Goal: Entertainment & Leisure: Consume media (video, audio)

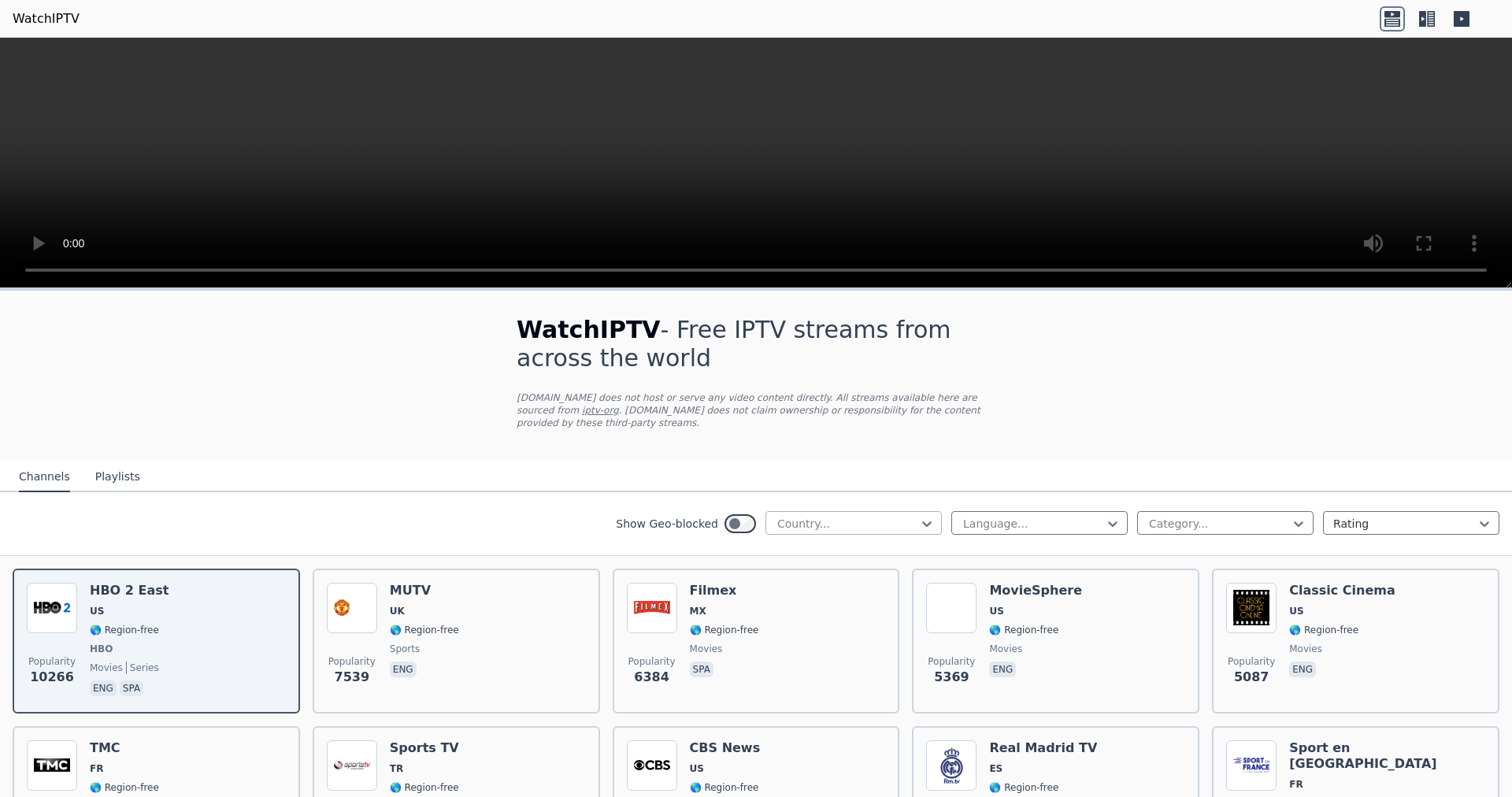
click at [739, 499] on div at bounding box center [847, 524] width 144 height 16
click at [118, 462] on button "Playlists" at bounding box center [118, 477] width 45 height 29
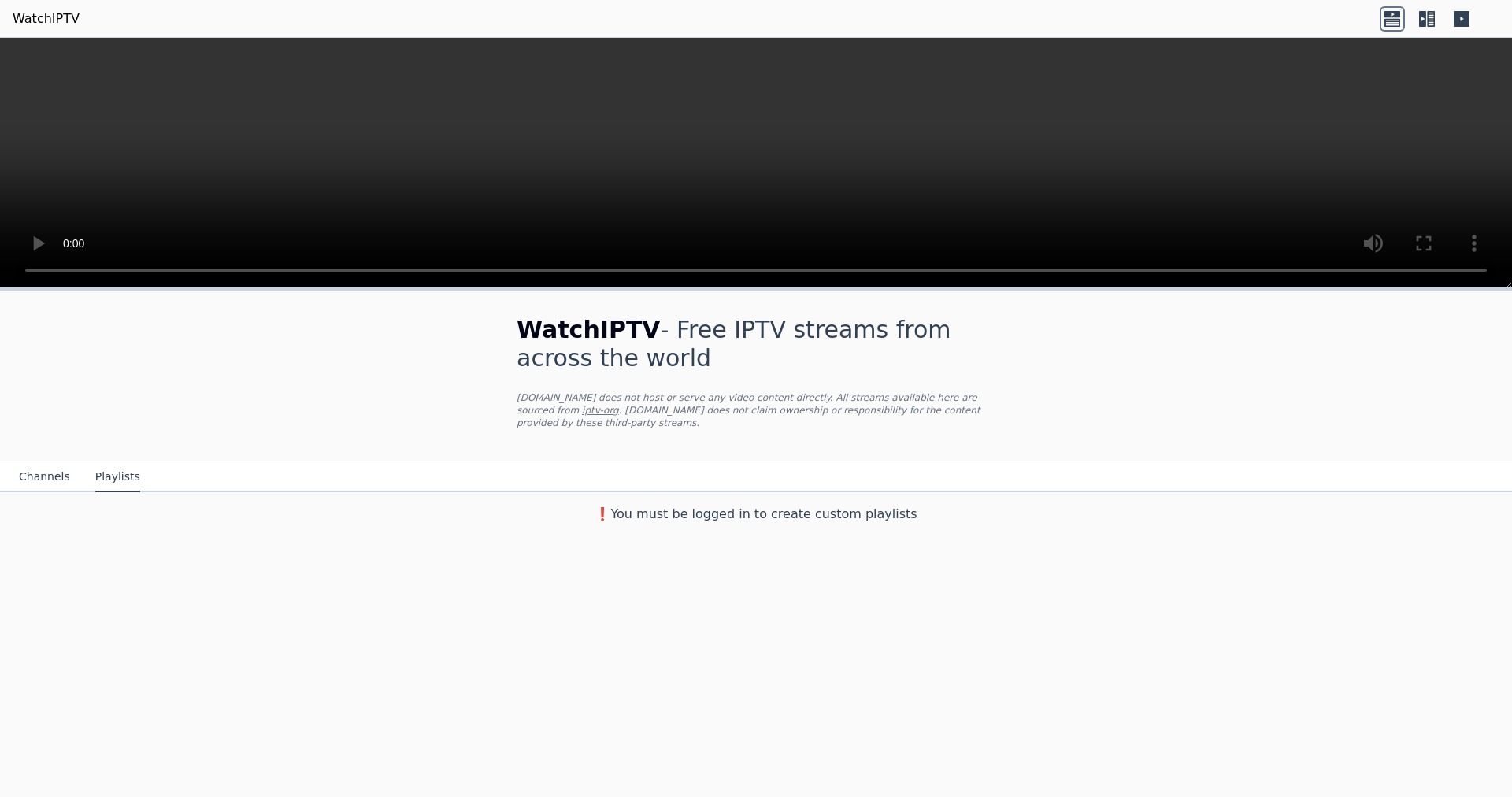
click at [619, 405] on link "iptv-org" at bounding box center [601, 410] width 37 height 11
click at [242, 499] on div "WatchIPTV - Free IPTV streams from across the world WatchIPTV.xyz does not host…" at bounding box center [756, 542] width 1512 height 509
drag, startPoint x: 419, startPoint y: 424, endPoint x: 327, endPoint y: 435, distance: 92.7
click at [327, 435] on div "WatchIPTV - Free IPTV streams from across the world WatchIPTV.xyz does not host…" at bounding box center [756, 411] width 1512 height 240
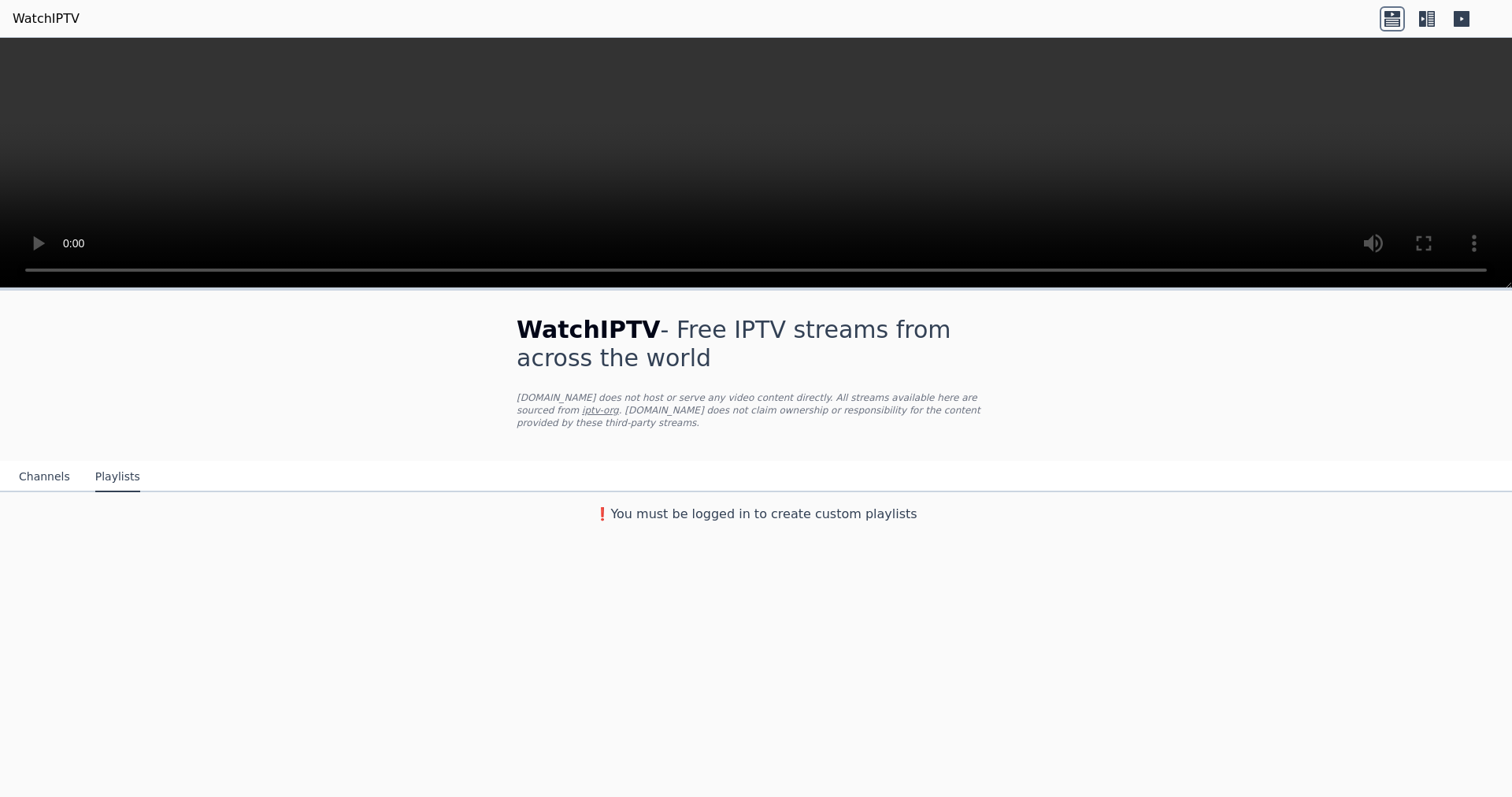
click at [739, 21] on icon at bounding box center [1427, 19] width 26 height 26
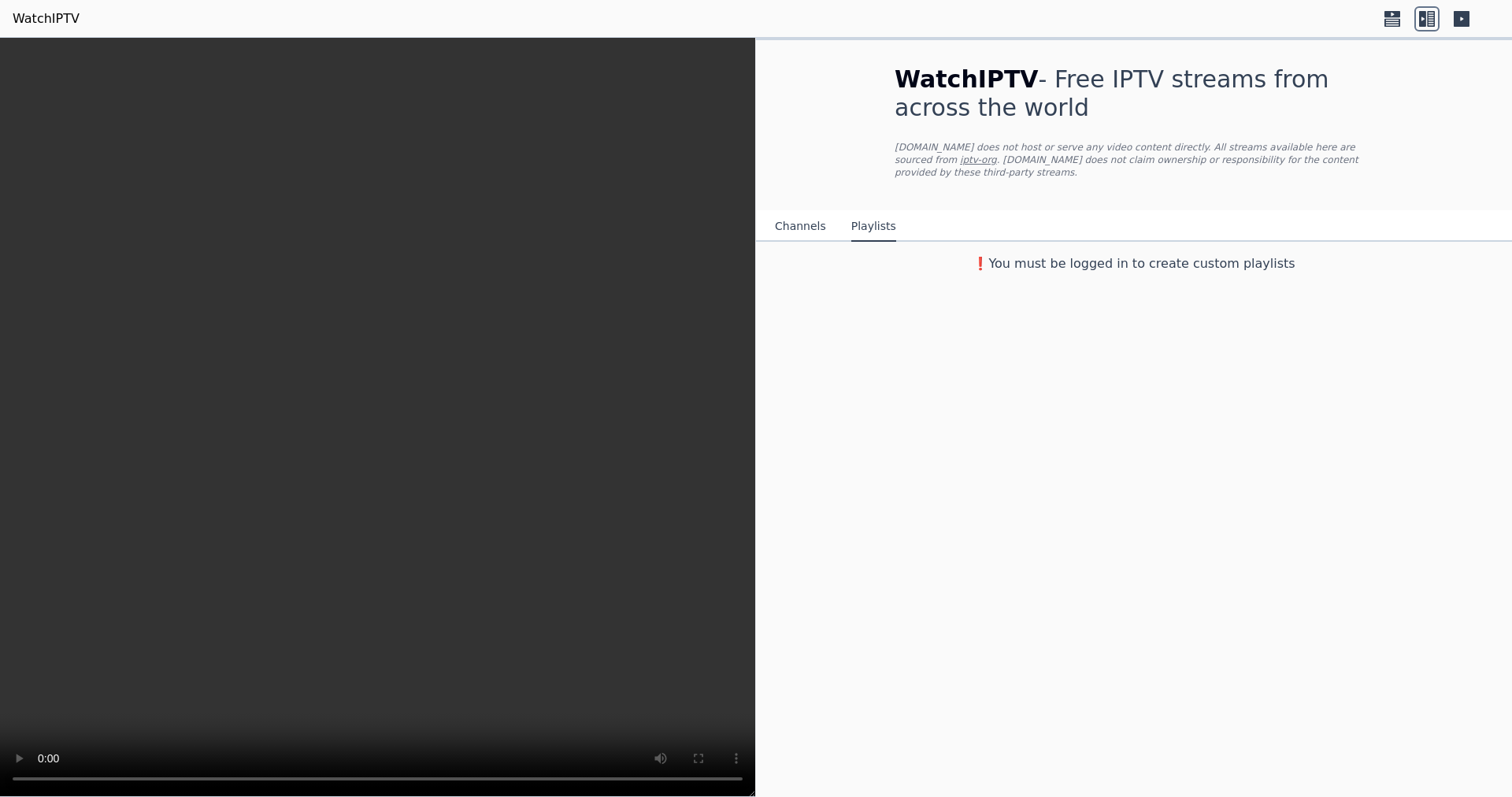
click at [739, 26] on icon at bounding box center [1393, 19] width 26 height 26
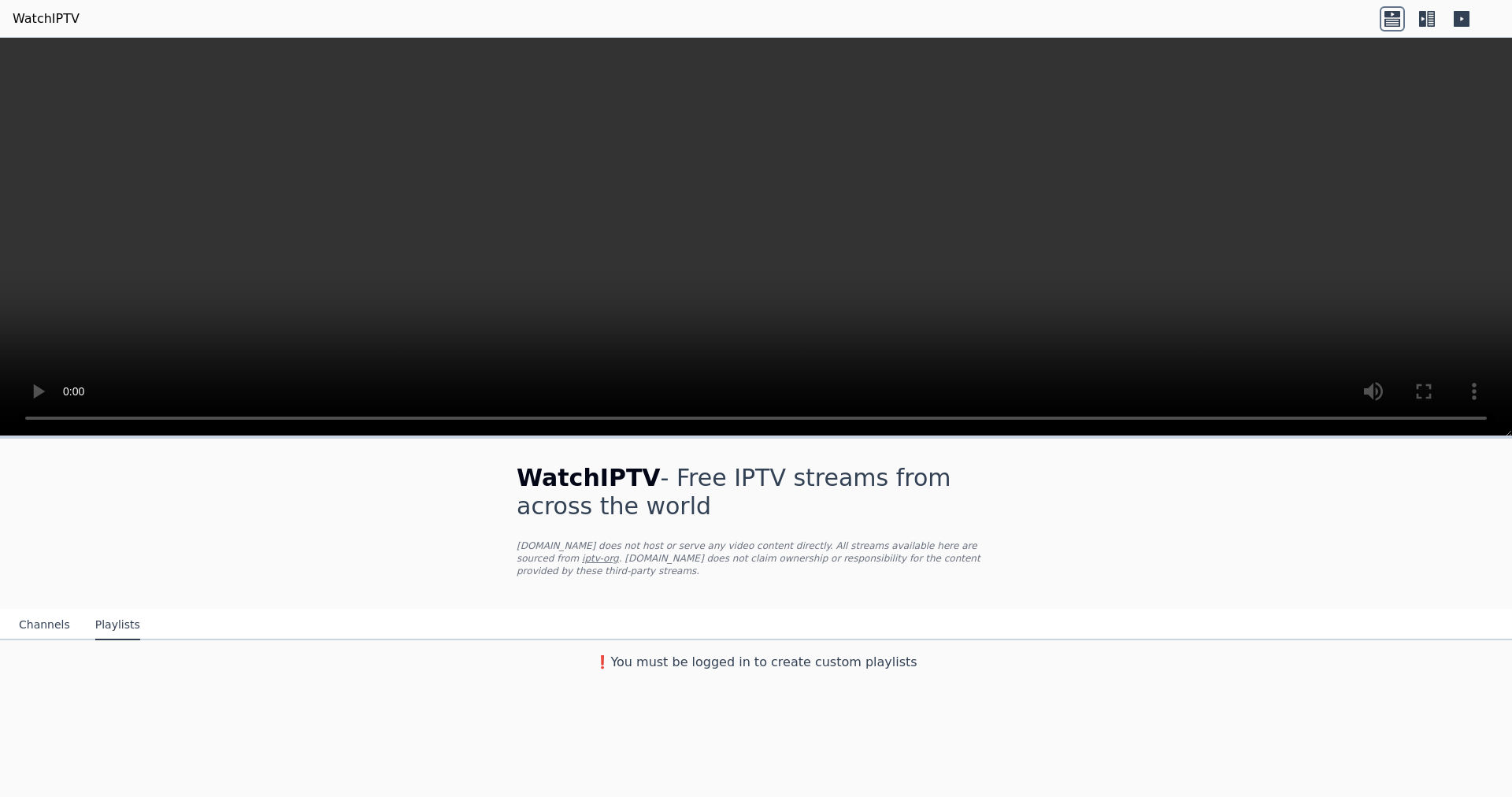
click at [739, 14] on icon at bounding box center [1462, 19] width 16 height 16
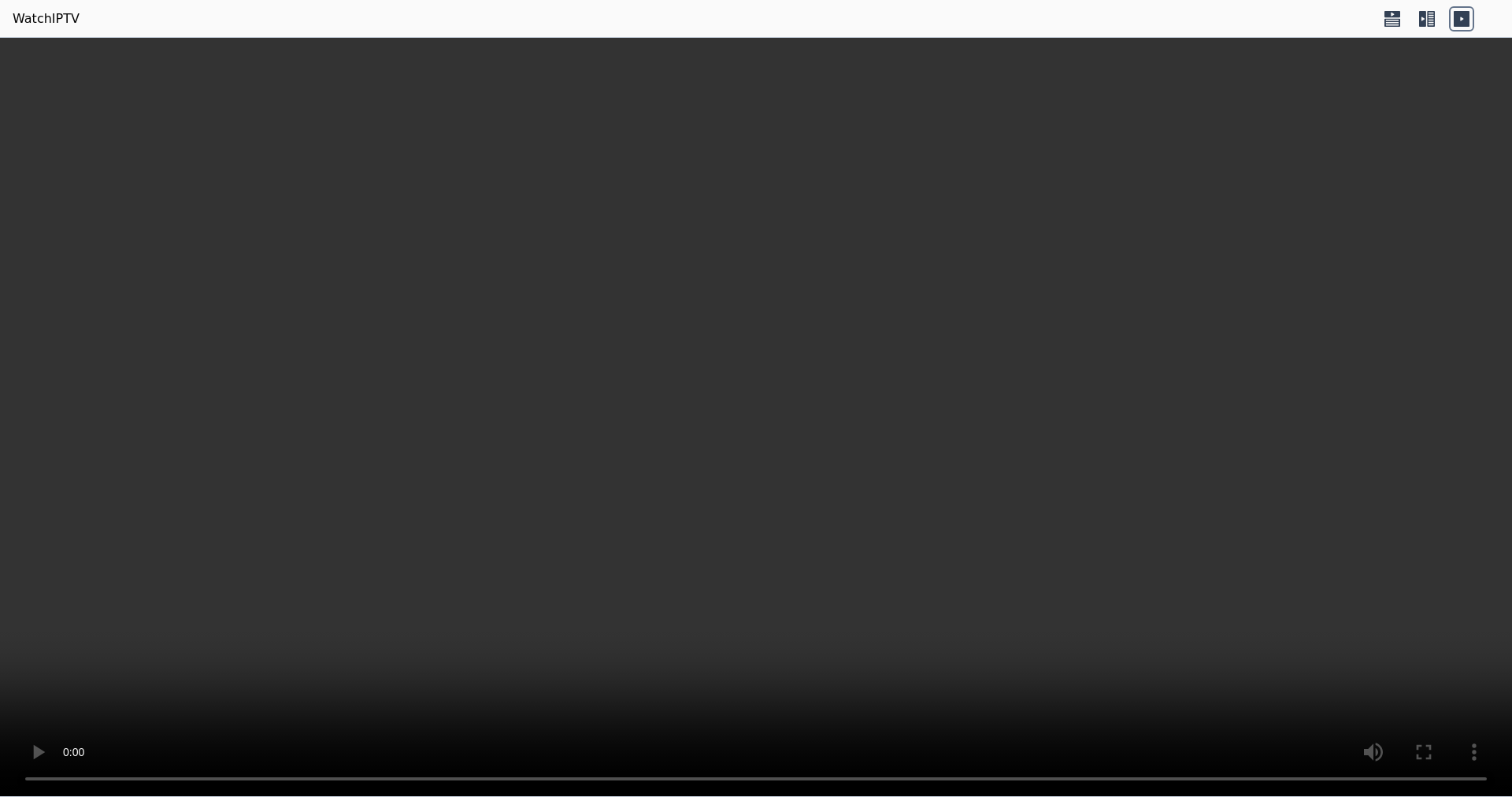
click at [739, 18] on icon at bounding box center [1462, 19] width 16 height 16
click at [739, 424] on video at bounding box center [756, 417] width 1512 height 759
